Goal: Find specific page/section: Find specific page/section

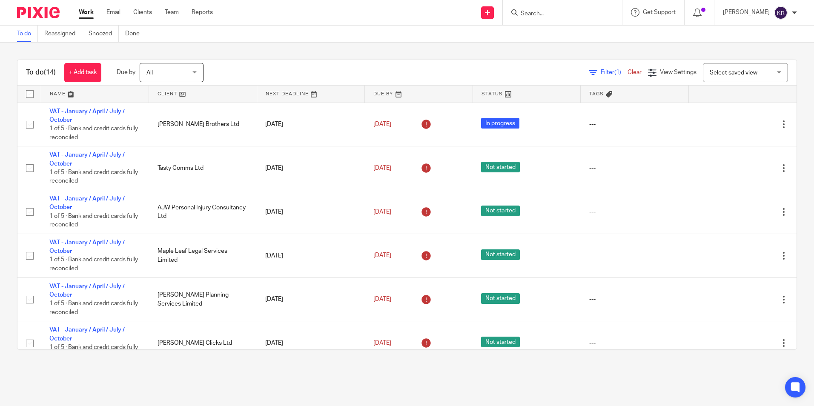
click at [198, 77] on div "All All" at bounding box center [172, 72] width 64 height 19
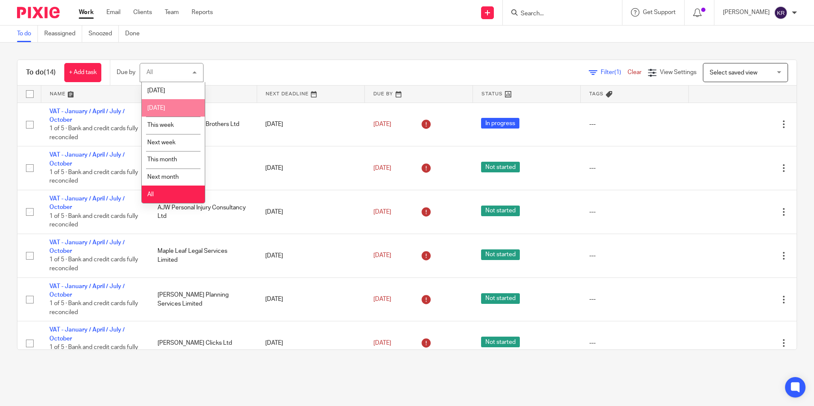
click at [179, 105] on li "[DATE]" at bounding box center [173, 107] width 63 height 17
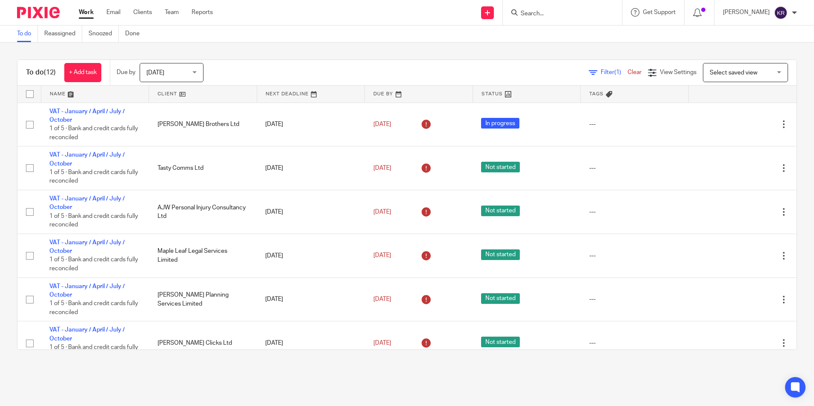
click at [192, 71] on span "[DATE]" at bounding box center [169, 72] width 45 height 18
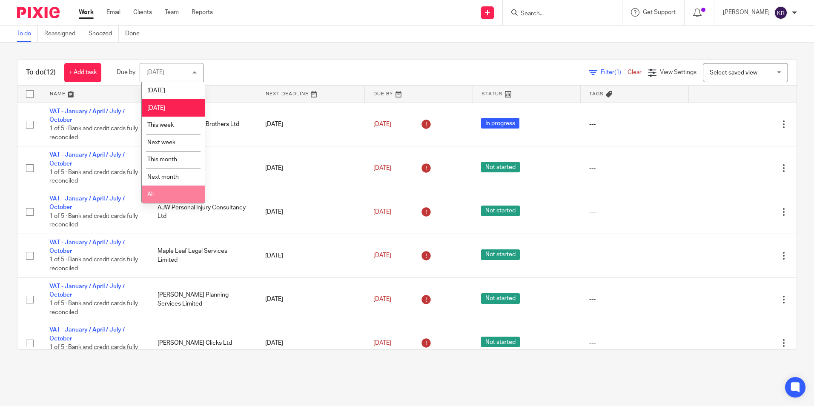
click at [166, 193] on li "All" at bounding box center [173, 194] width 63 height 17
